Goal: Feedback & Contribution: Leave review/rating

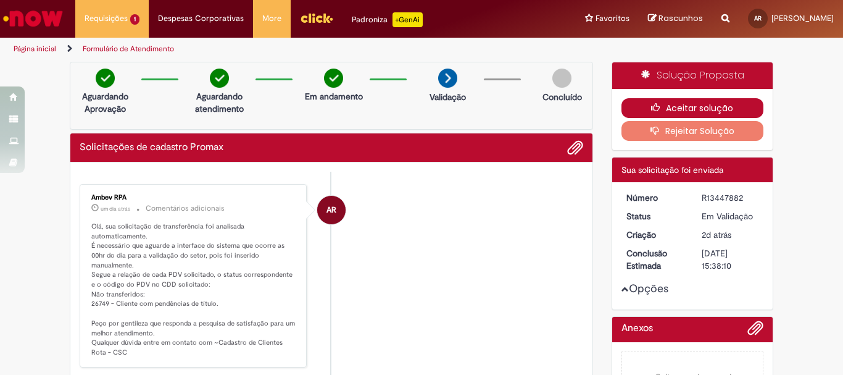
click at [710, 101] on button "Aceitar solução" at bounding box center [692, 108] width 143 height 20
click at [679, 105] on button "Aceitar solução" at bounding box center [692, 108] width 143 height 20
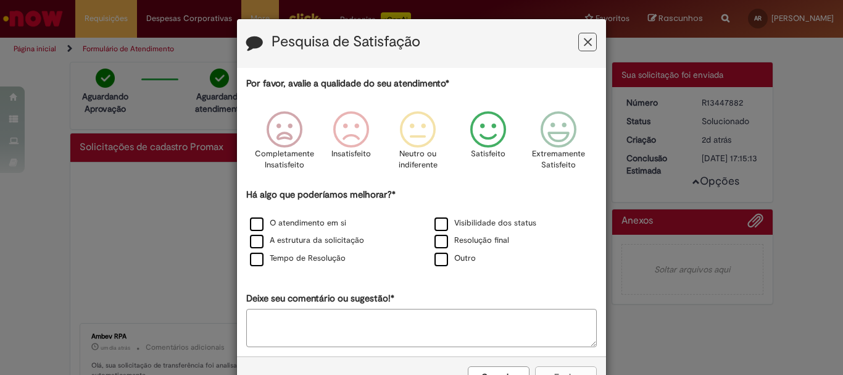
click at [475, 134] on icon "Feedback" at bounding box center [488, 129] width 46 height 37
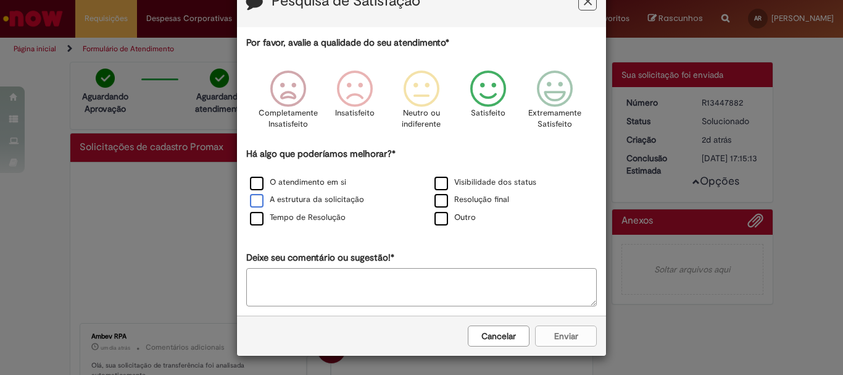
click at [268, 202] on label "A estrutura da solicitação" at bounding box center [307, 200] width 114 height 12
click at [256, 202] on label "A estrutura da solicitação" at bounding box center [307, 200] width 114 height 12
click at [551, 101] on icon "Feedback" at bounding box center [555, 88] width 46 height 37
click at [271, 204] on label "A estrutura da solicitação" at bounding box center [307, 200] width 114 height 12
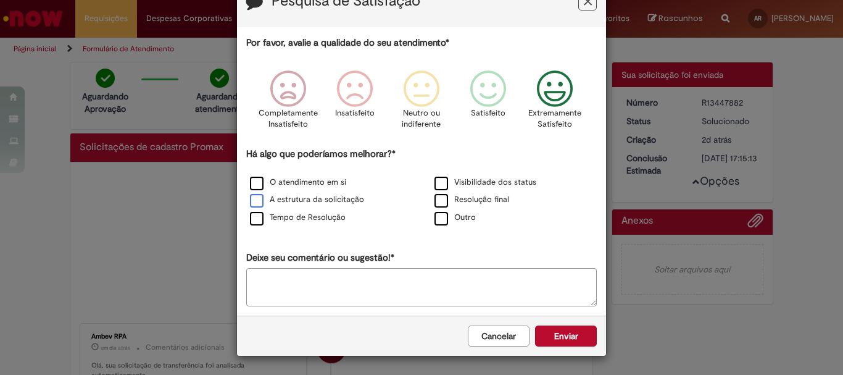
click at [271, 204] on label "A estrutura da solicitação" at bounding box center [307, 200] width 114 height 12
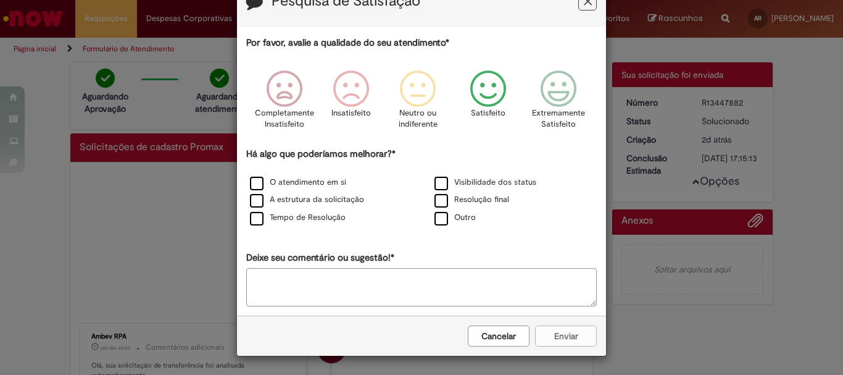
click at [484, 80] on icon "Feedback" at bounding box center [488, 88] width 46 height 37
click at [302, 194] on label "A estrutura da solicitação" at bounding box center [307, 200] width 114 height 12
click at [573, 326] on button "Enviar" at bounding box center [566, 335] width 62 height 21
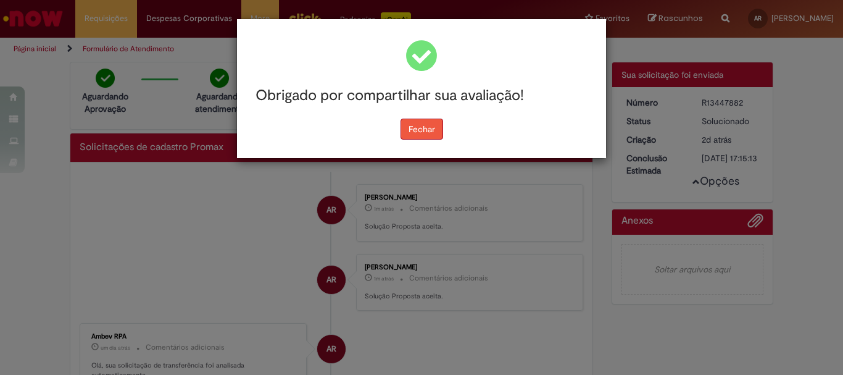
click at [401, 129] on button "Fechar" at bounding box center [421, 128] width 43 height 21
